Goal: Information Seeking & Learning: Check status

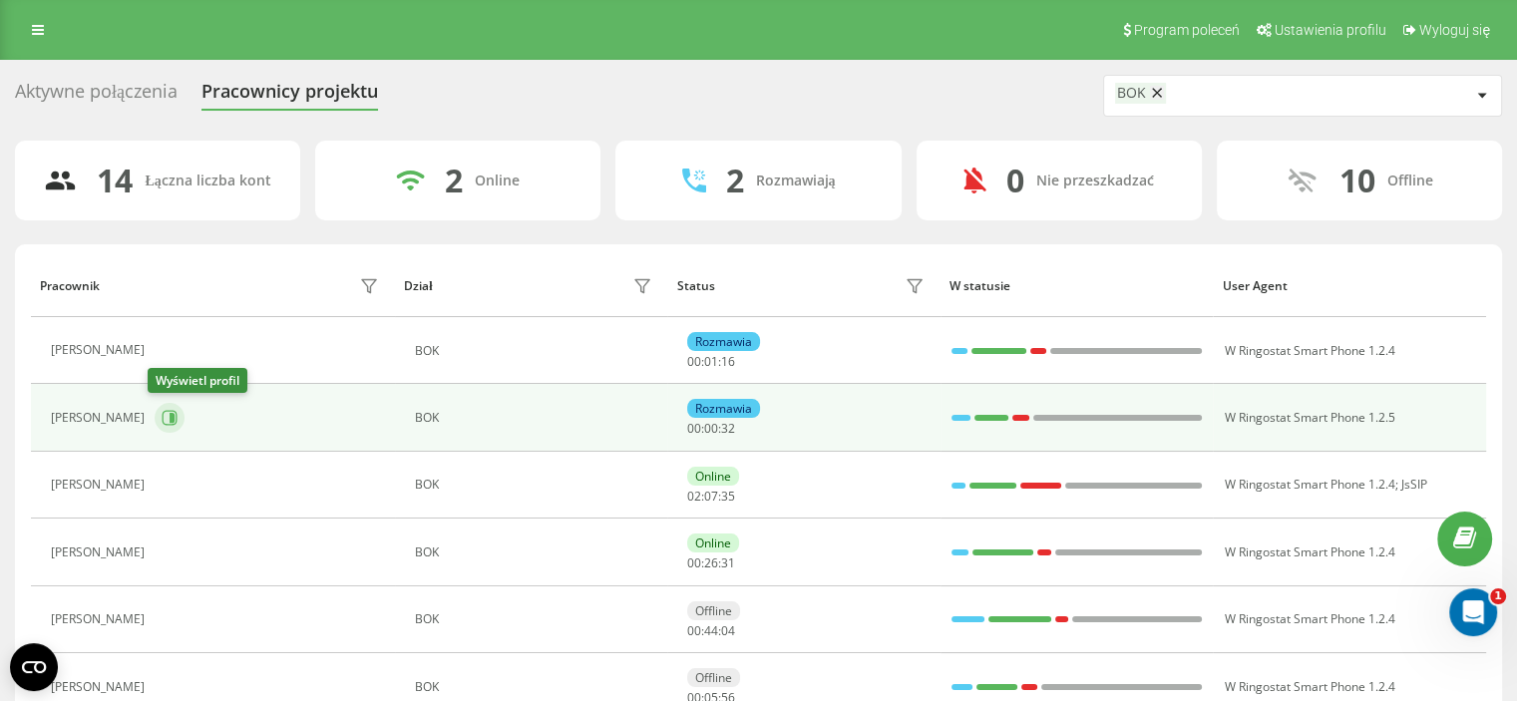
click at [162, 414] on icon at bounding box center [170, 418] width 16 height 16
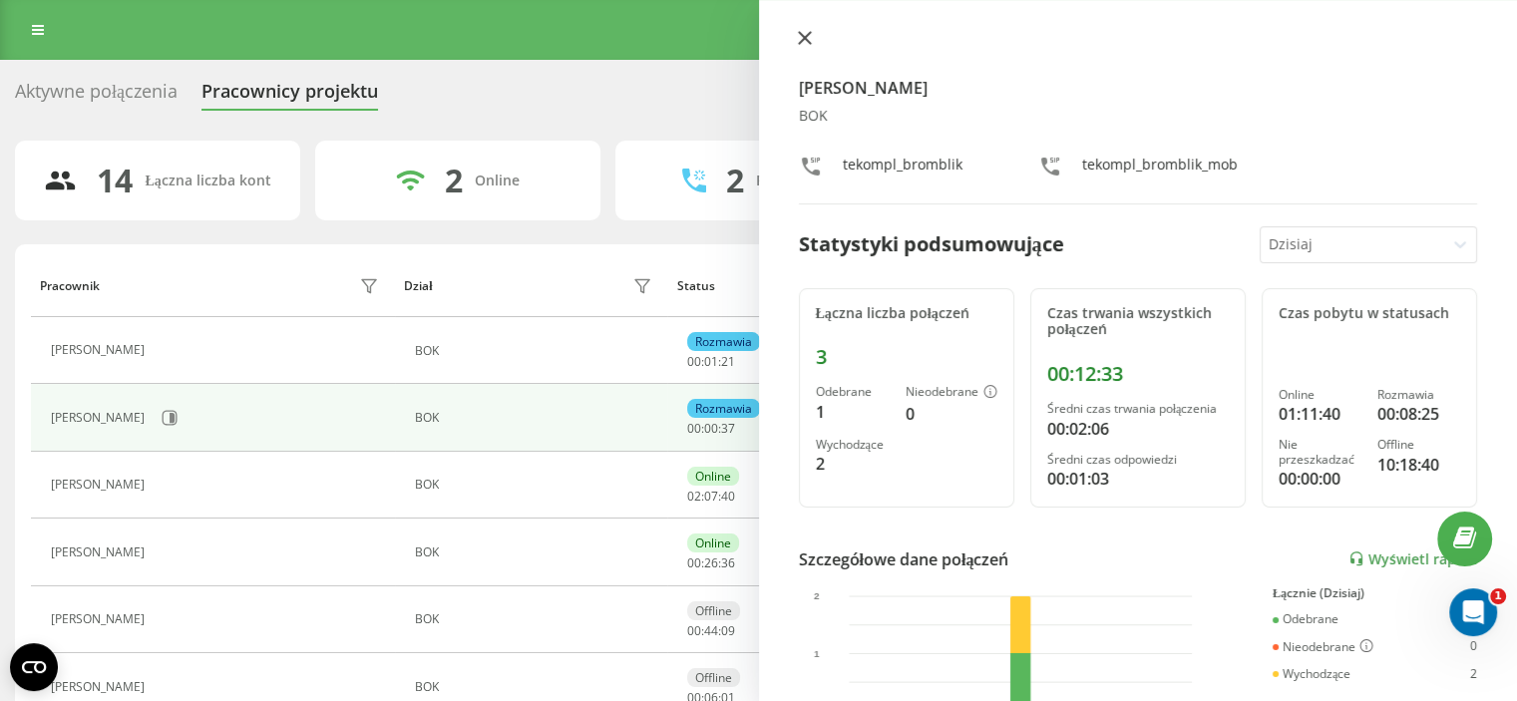
click at [808, 33] on icon at bounding box center [804, 38] width 12 height 12
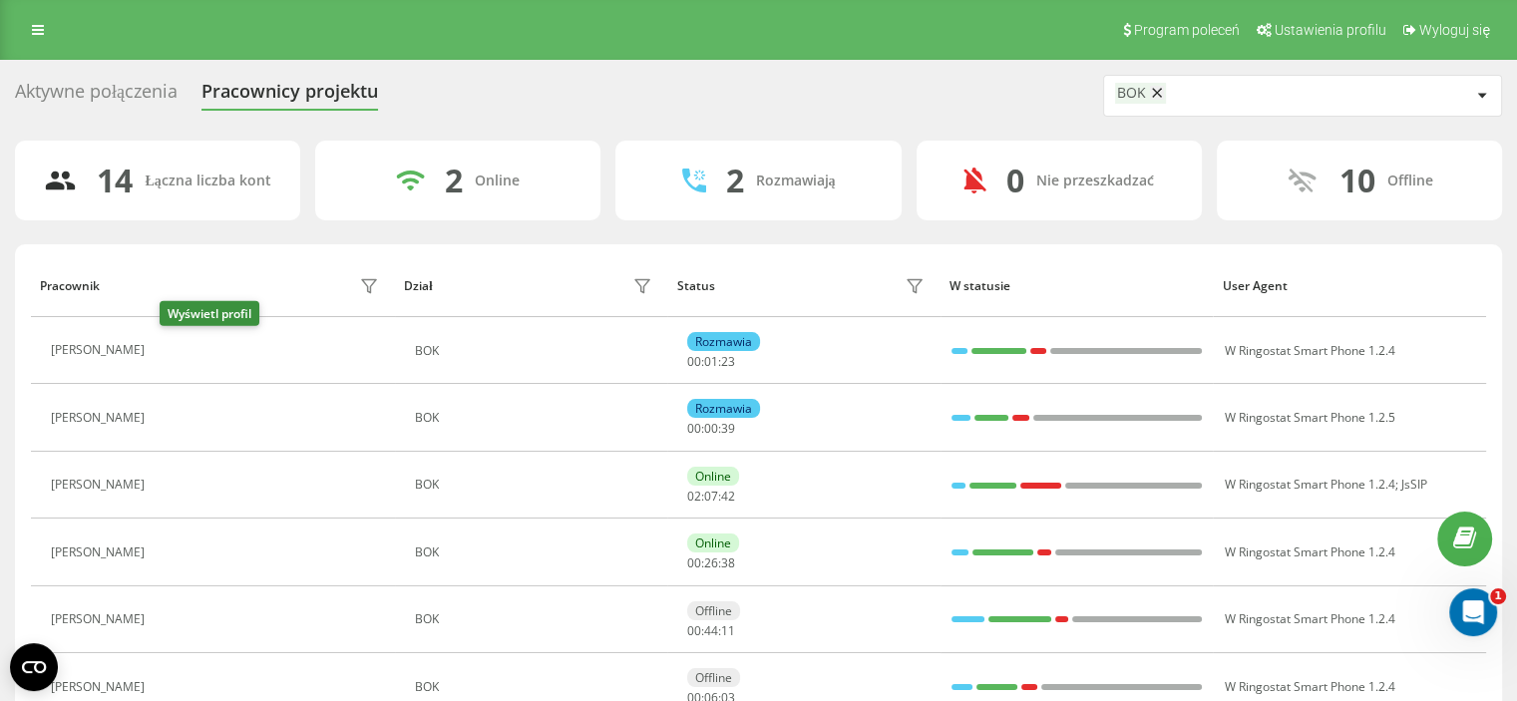
drag, startPoint x: 172, startPoint y: 351, endPoint x: 193, endPoint y: 354, distance: 22.1
click at [172, 351] on icon at bounding box center [167, 351] width 16 height 16
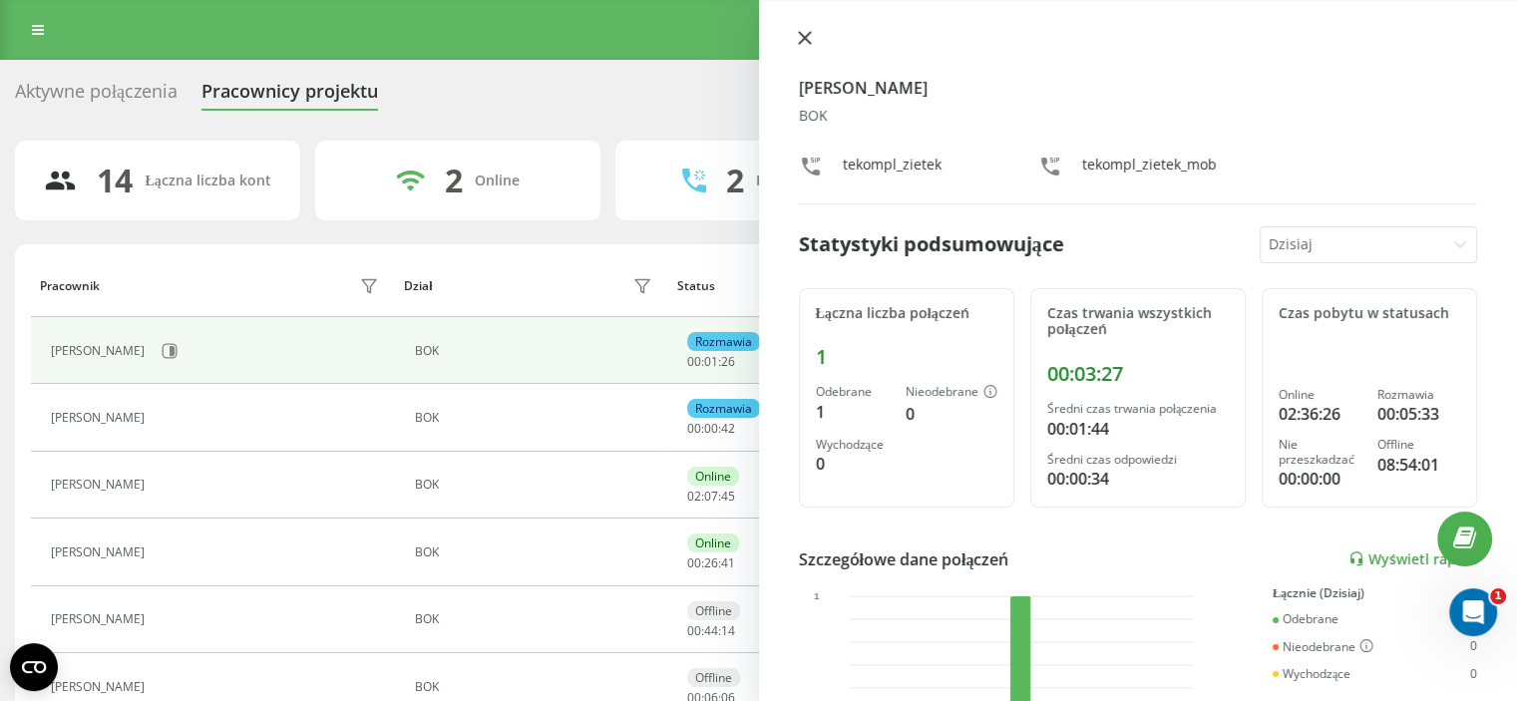
click at [804, 45] on button at bounding box center [805, 39] width 26 height 19
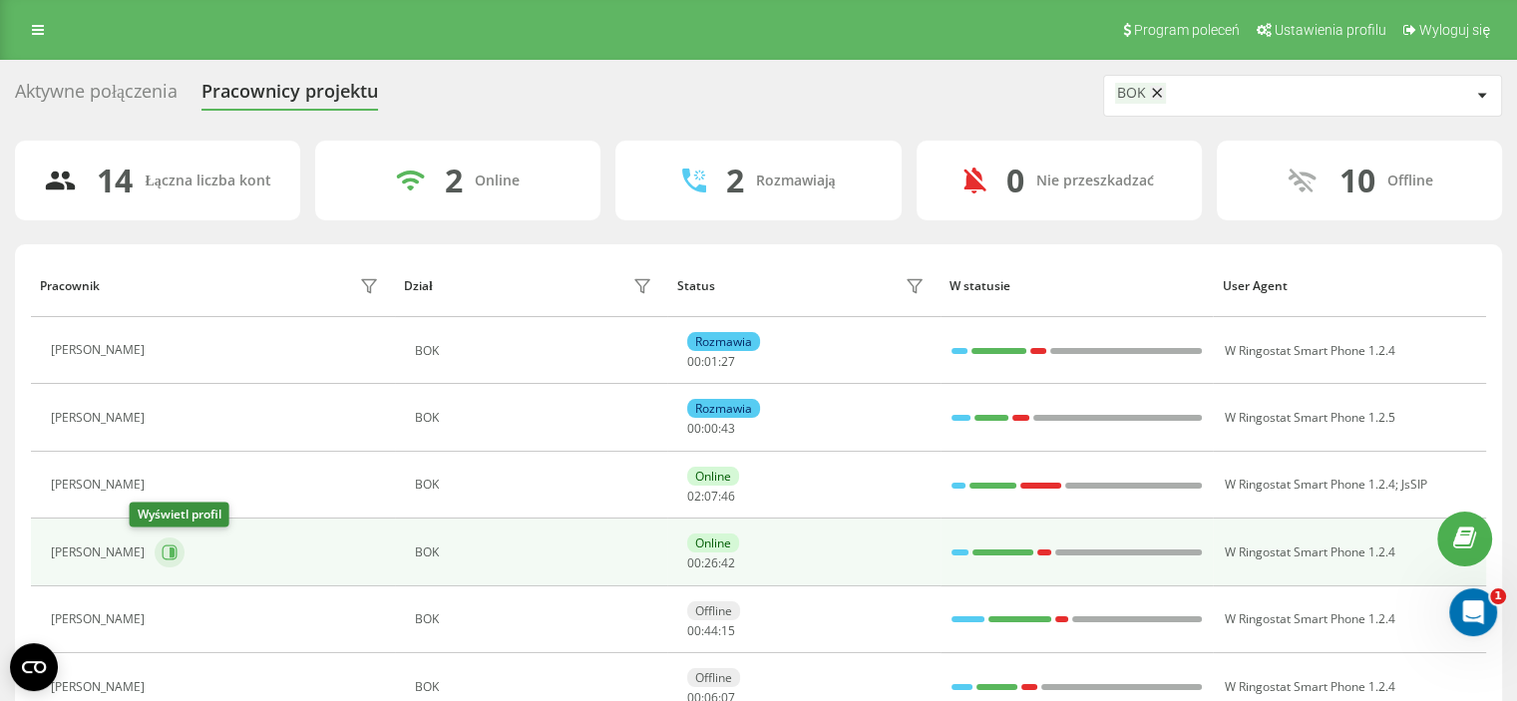
click at [155, 558] on button at bounding box center [170, 552] width 30 height 30
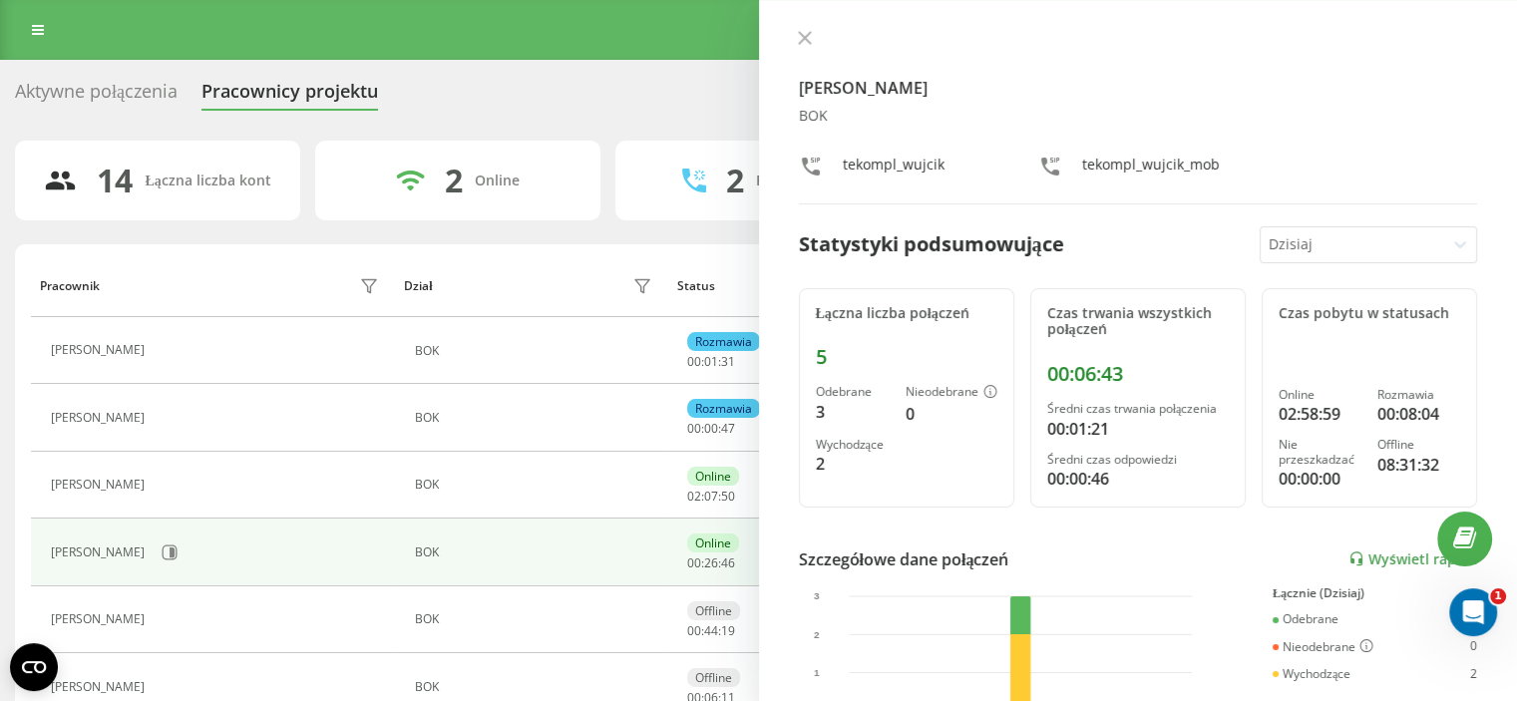
click at [802, 30] on div at bounding box center [1138, 40] width 679 height 20
click at [809, 34] on icon at bounding box center [804, 38] width 12 height 12
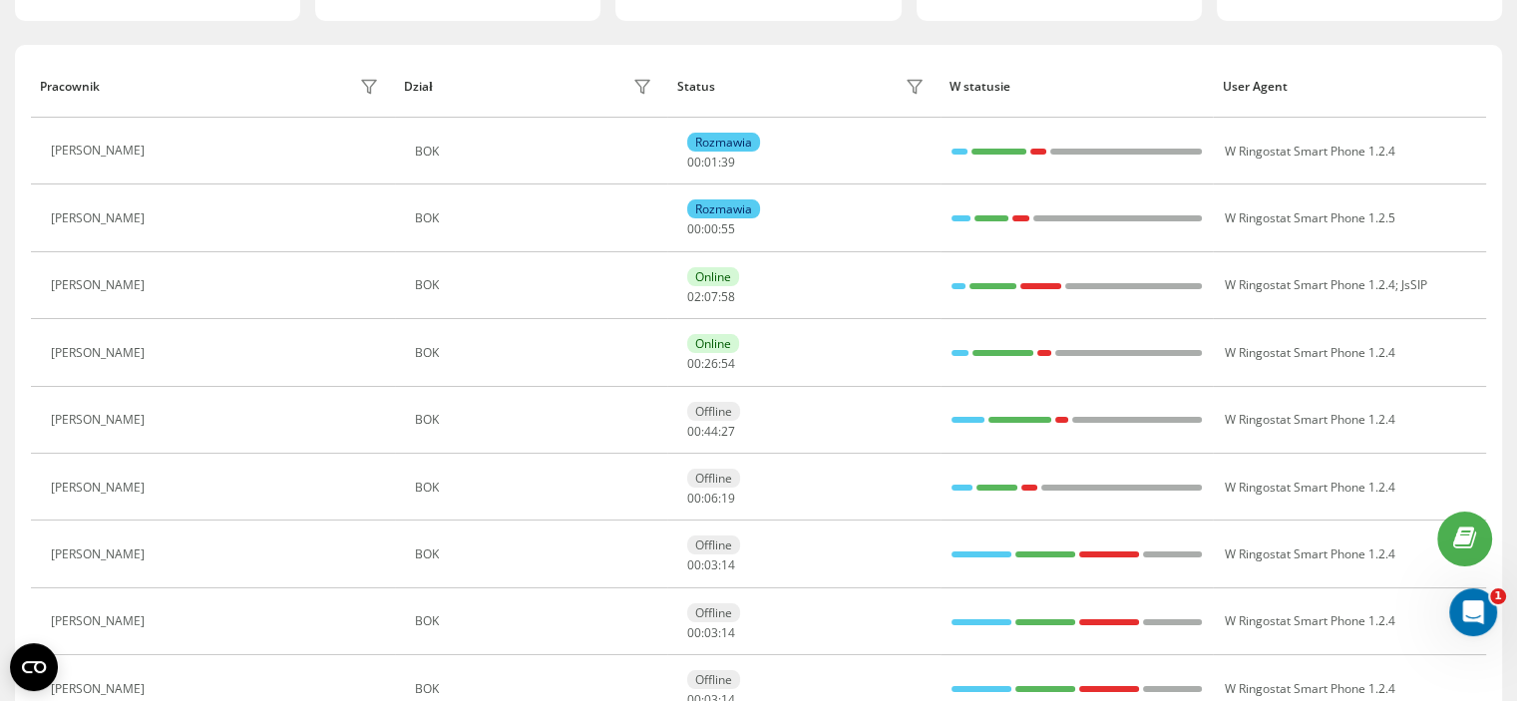
scroll to position [199, 0]
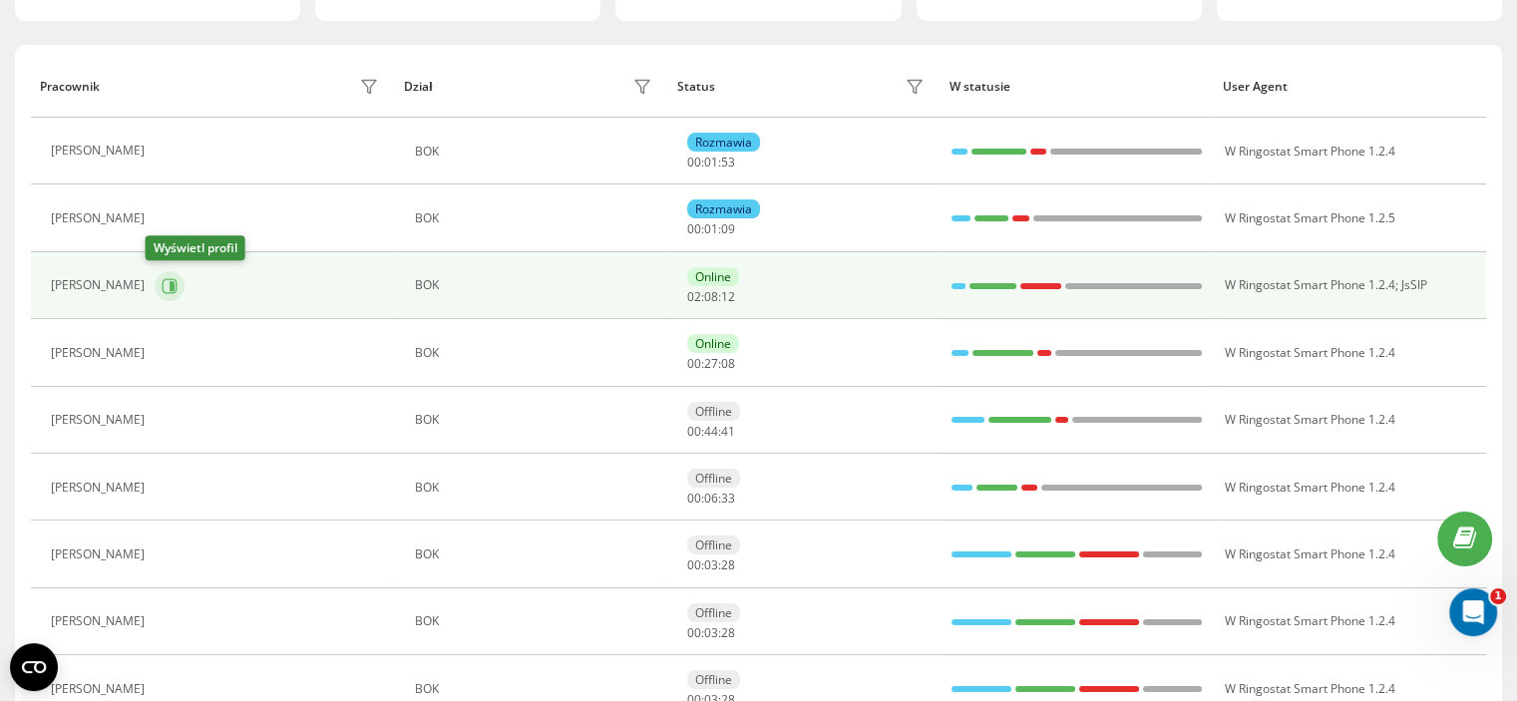
click at [169, 282] on button at bounding box center [170, 286] width 30 height 30
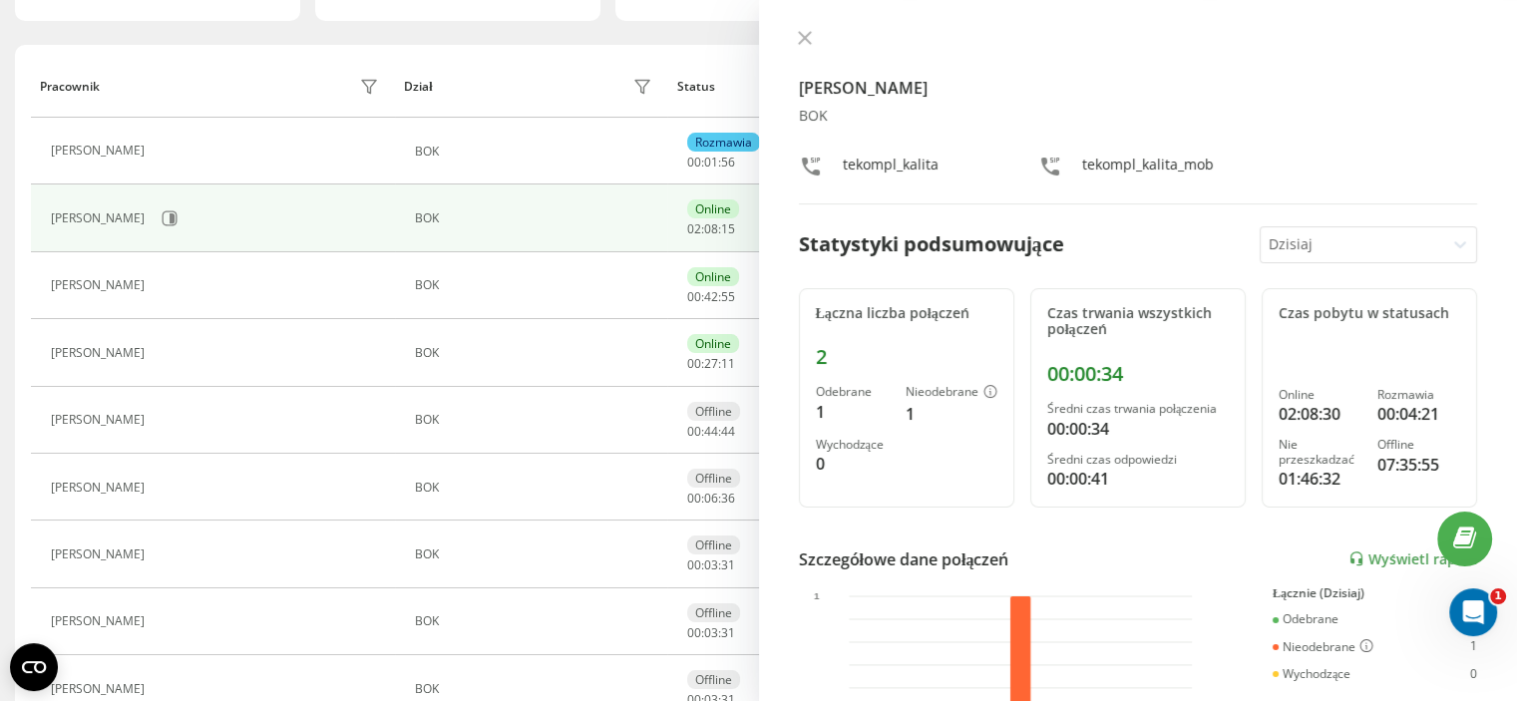
click at [804, 43] on icon at bounding box center [805, 38] width 14 height 14
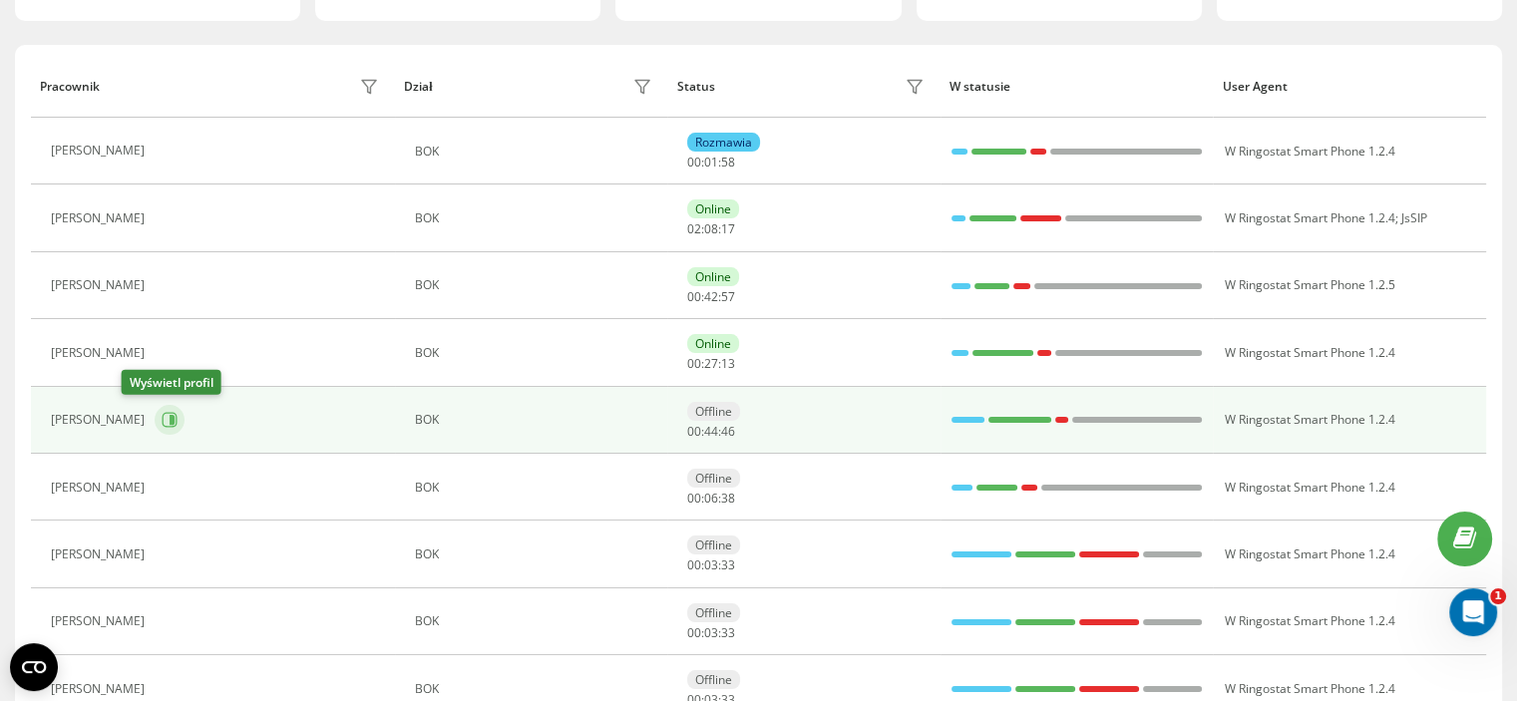
click at [170, 416] on icon at bounding box center [172, 420] width 5 height 10
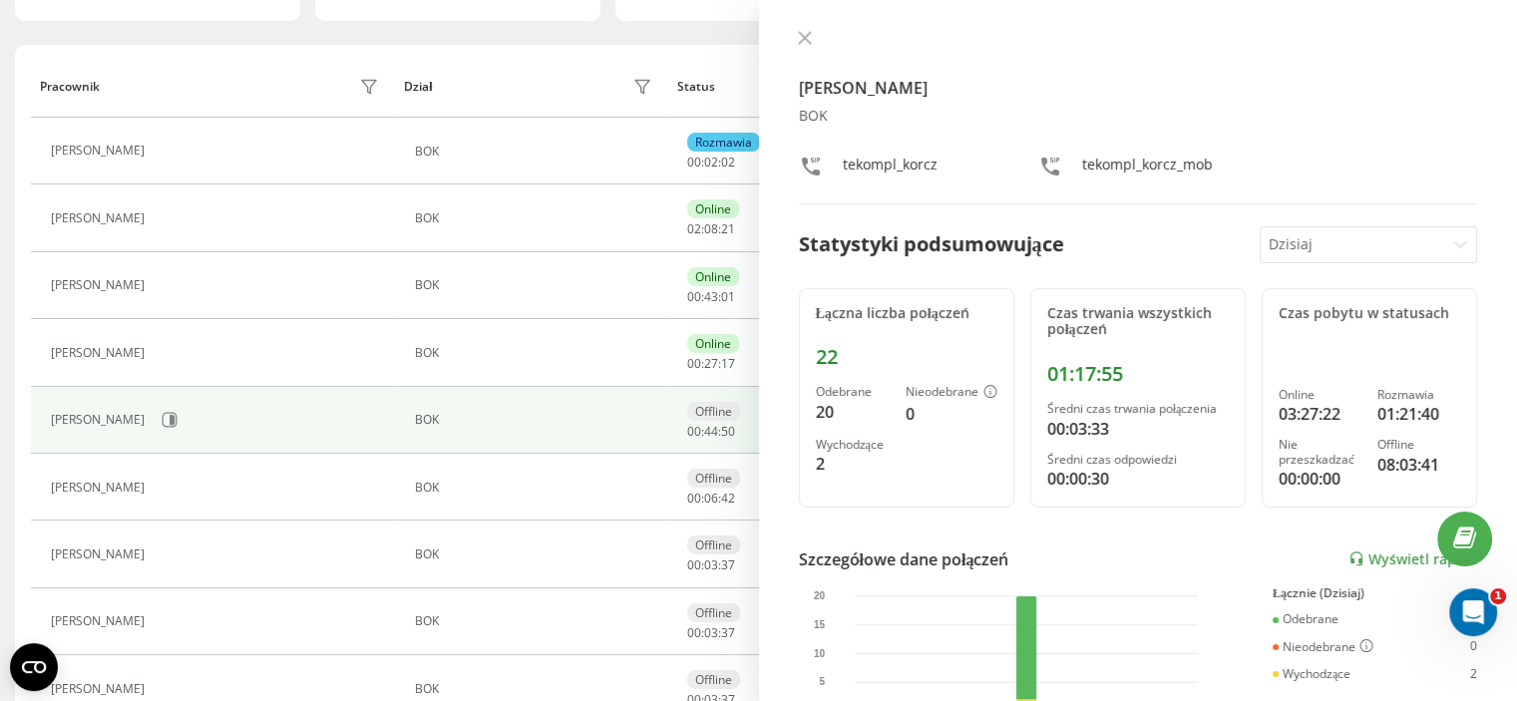
click at [807, 39] on icon at bounding box center [805, 38] width 14 height 14
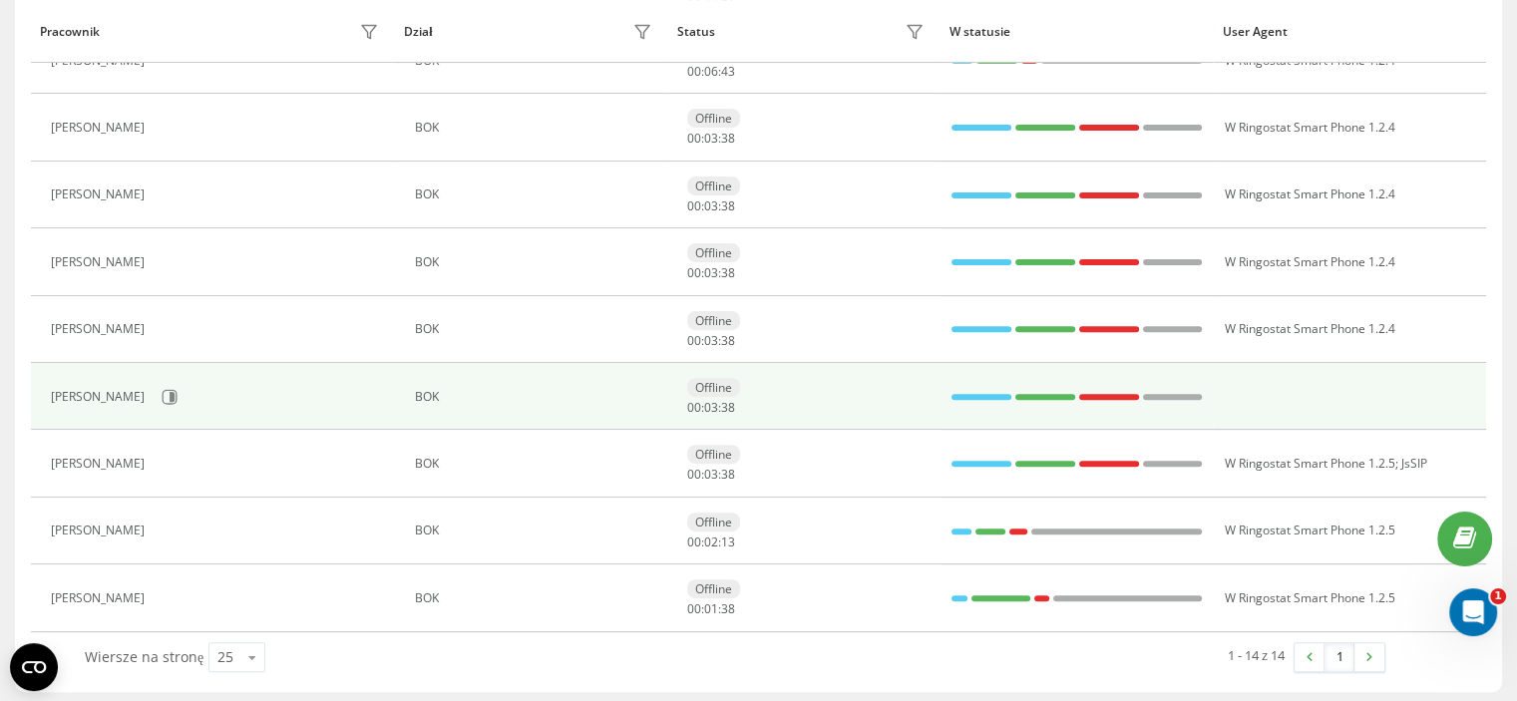
scroll to position [627, 0]
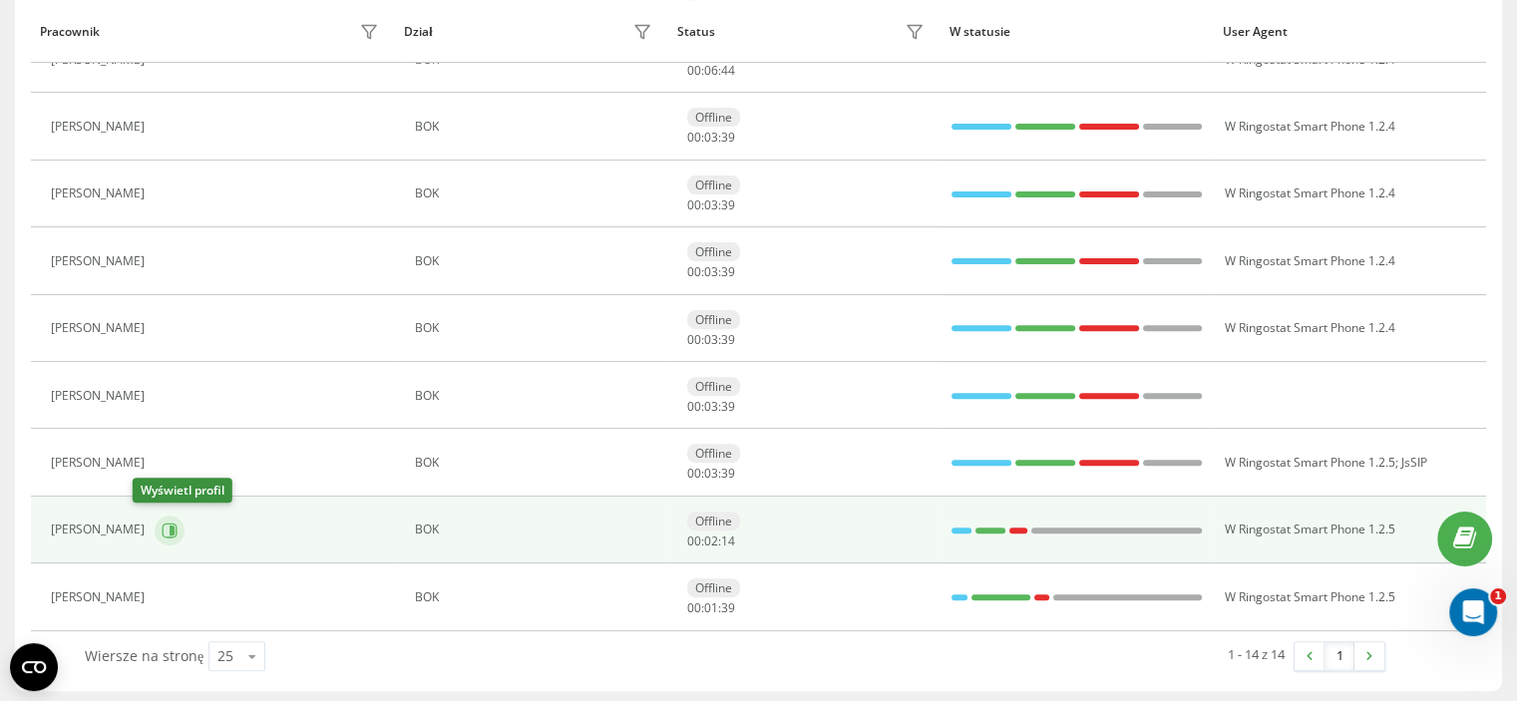
click at [163, 533] on icon at bounding box center [170, 529] width 15 height 15
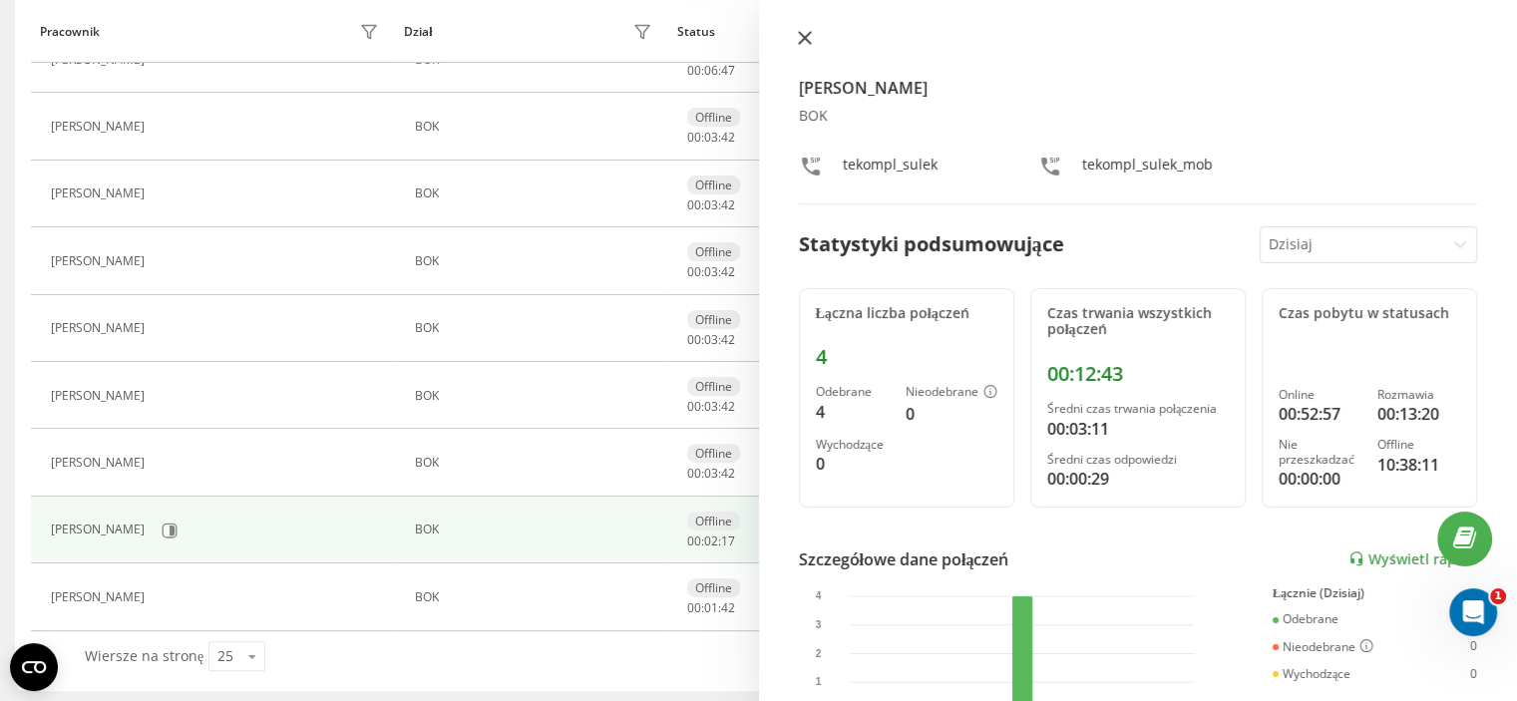
click at [807, 43] on icon at bounding box center [805, 38] width 14 height 14
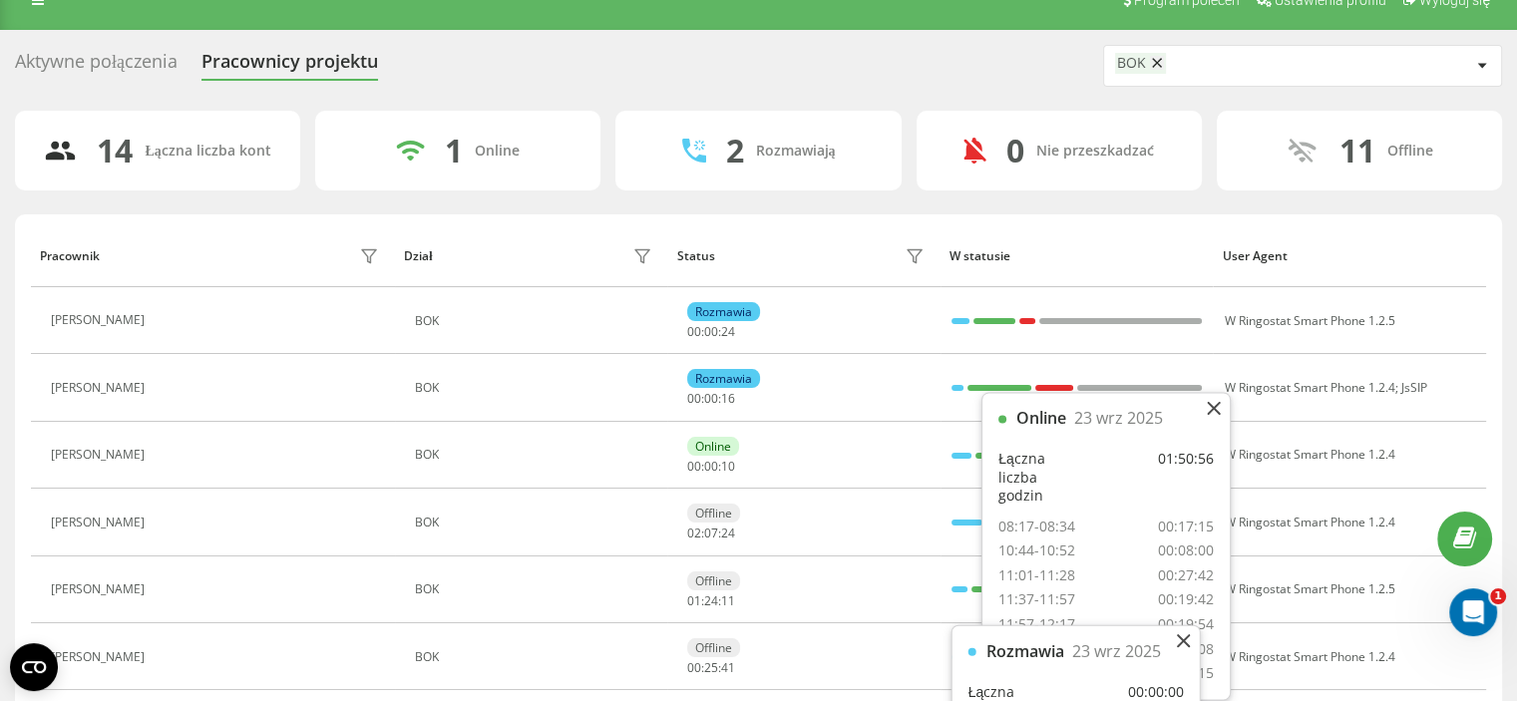
scroll to position [29, 0]
